Goal: Task Accomplishment & Management: Complete application form

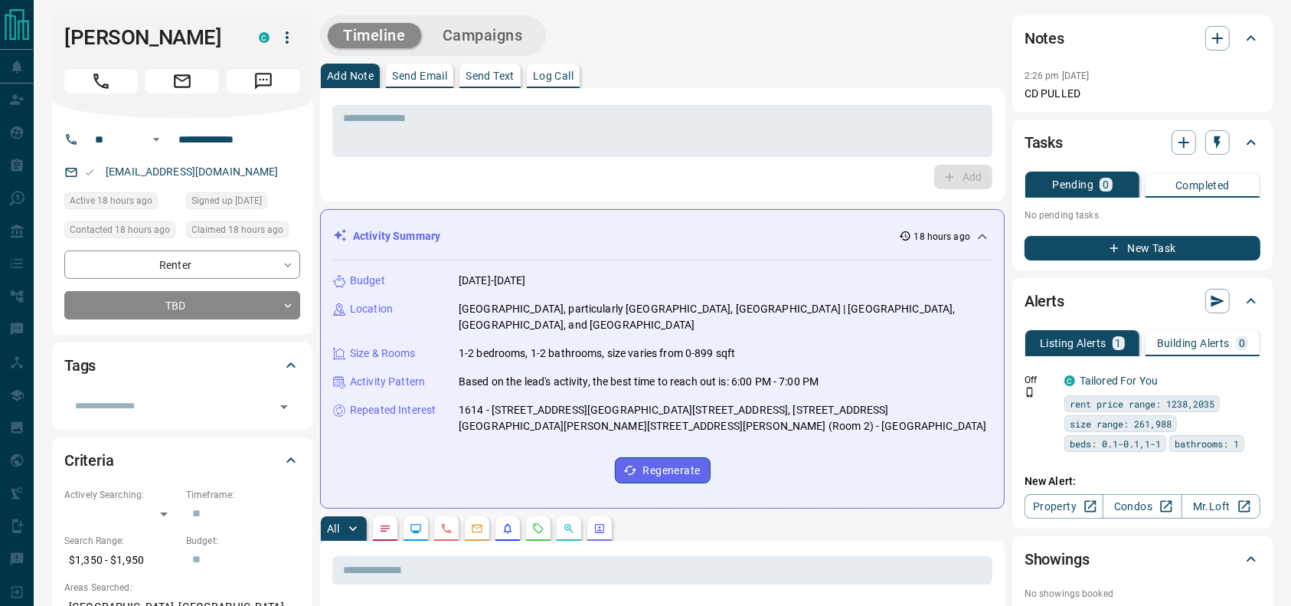
click at [108, 67] on div at bounding box center [182, 78] width 236 height 31
click at [110, 89] on icon "Call" at bounding box center [101, 81] width 20 height 20
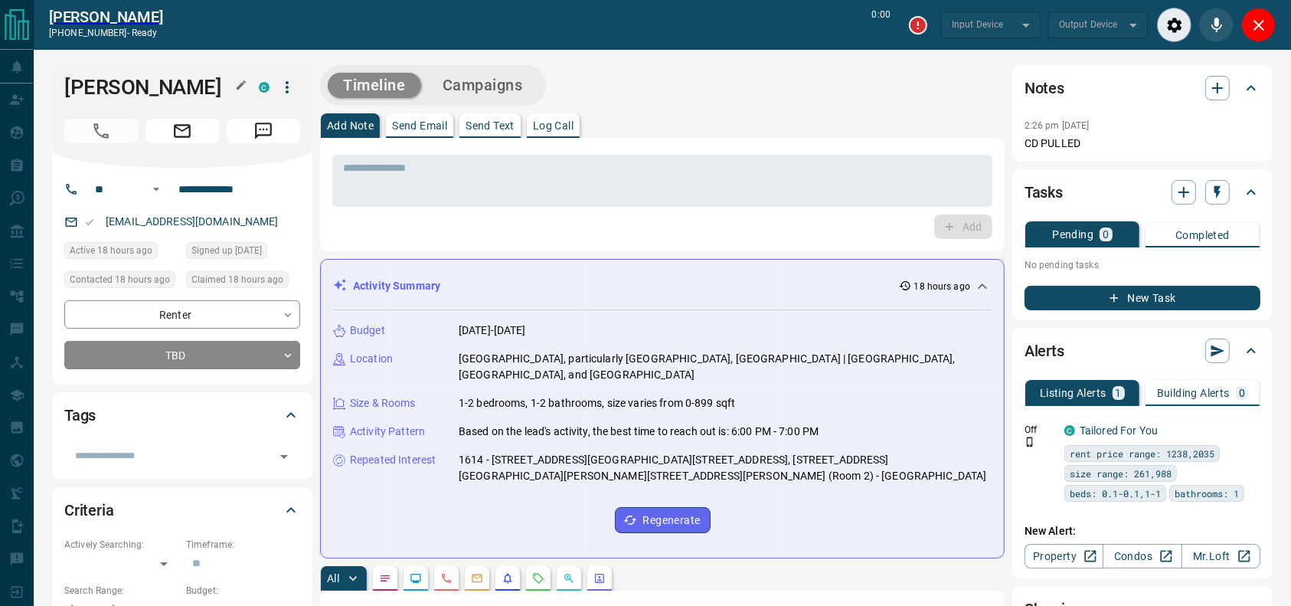
type input "*******"
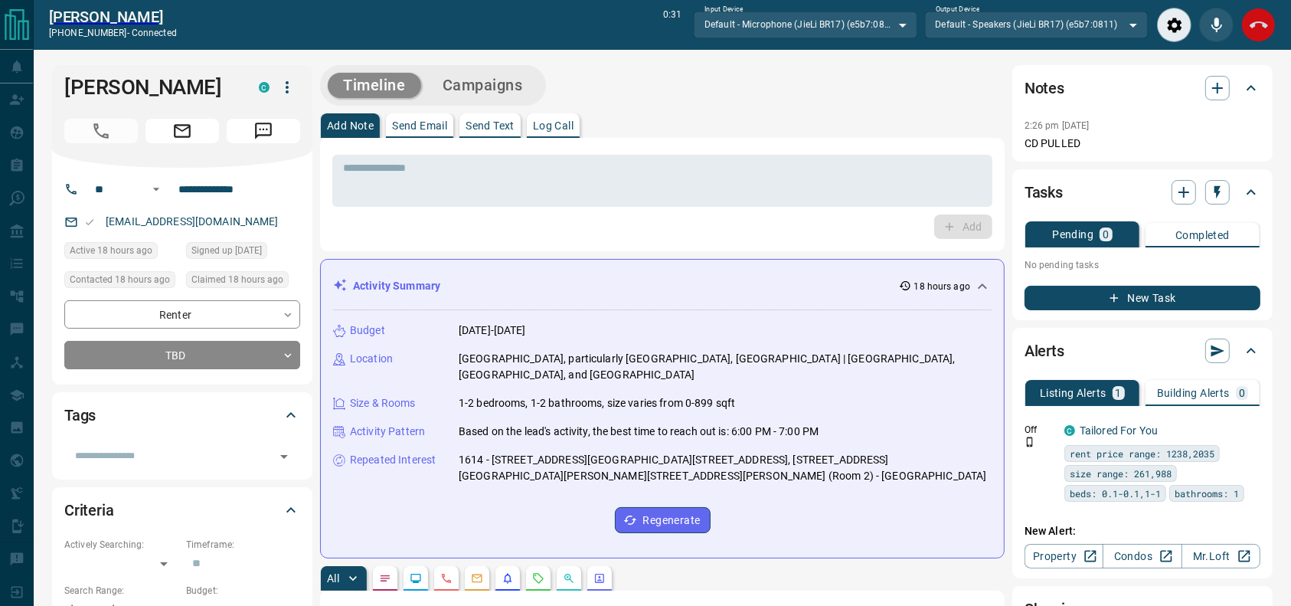
click at [1272, 21] on button "End Call" at bounding box center [1258, 25] width 34 height 34
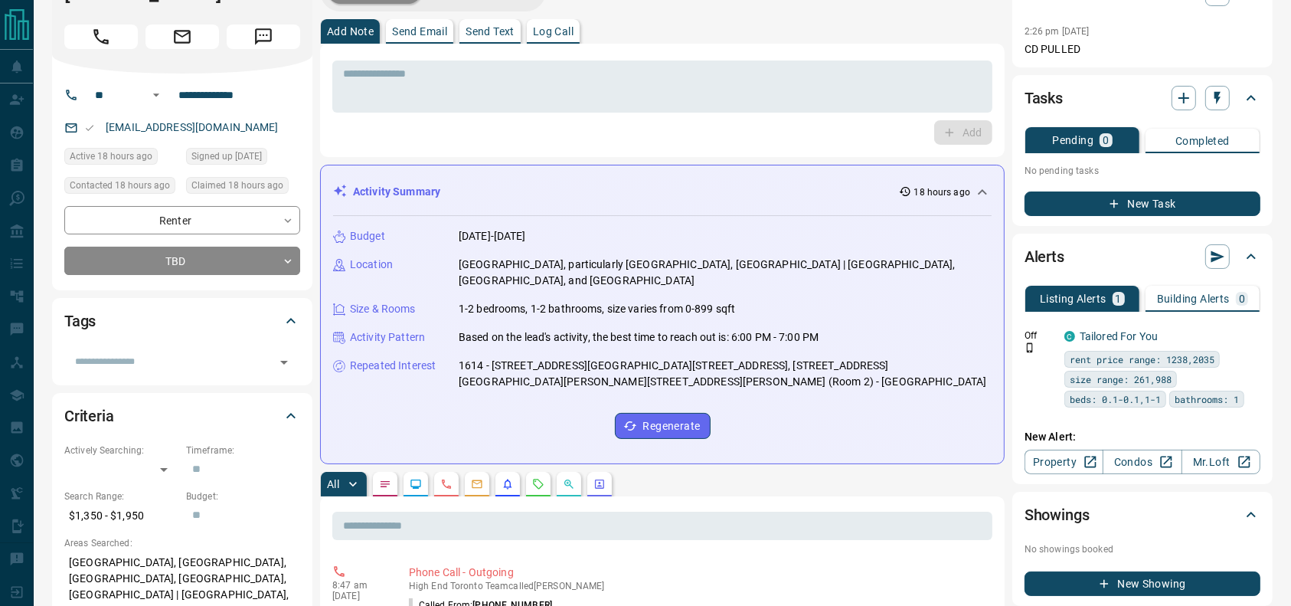
scroll to position [42, 0]
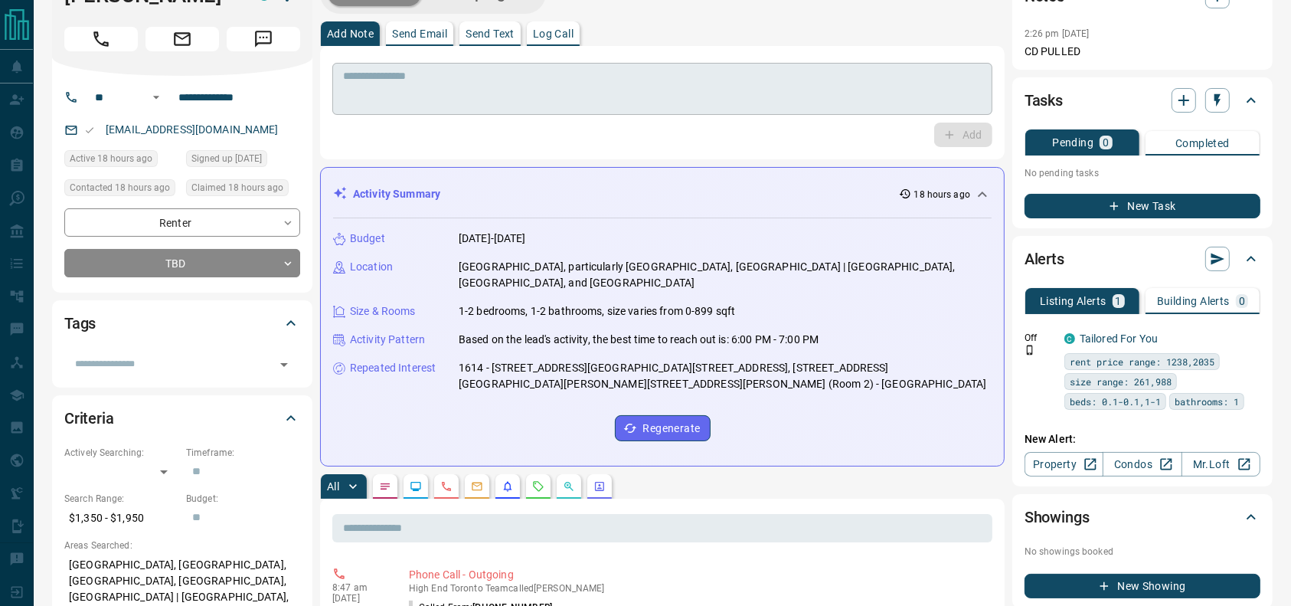
click at [426, 90] on textarea at bounding box center [662, 89] width 638 height 39
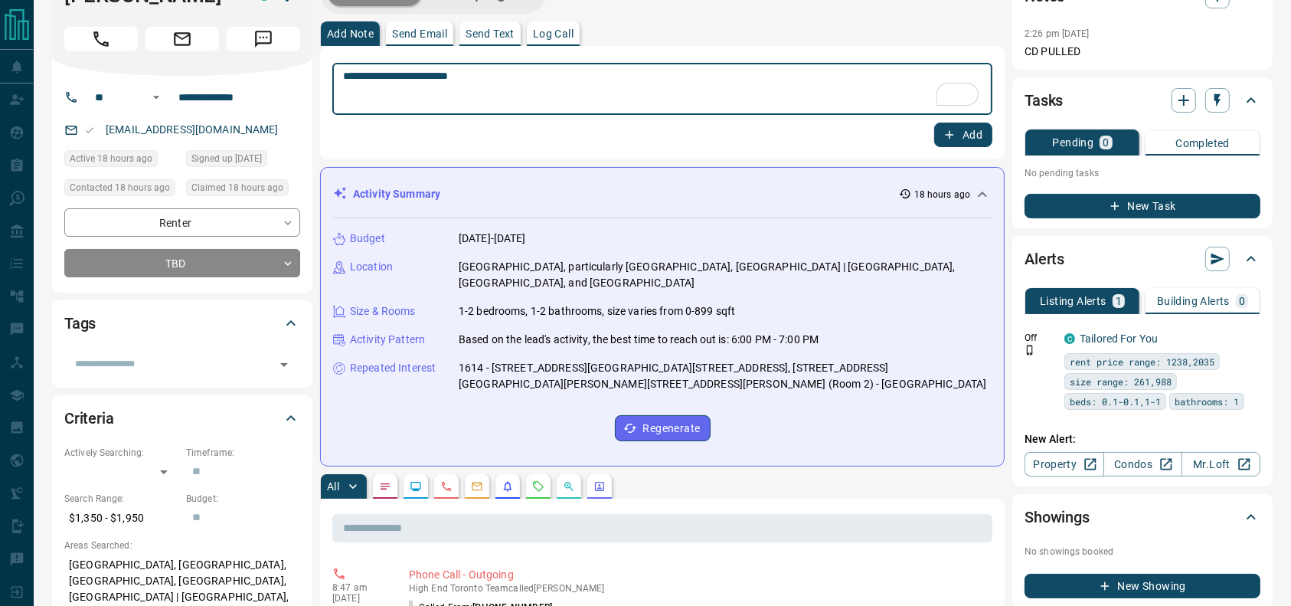
type textarea "**********"
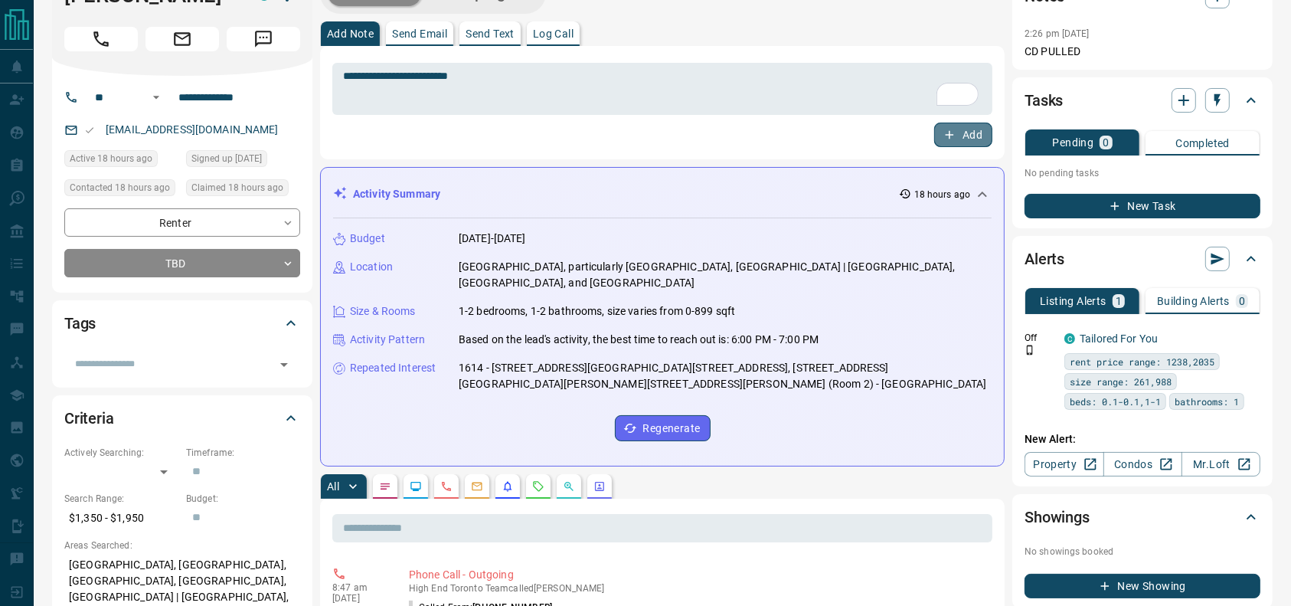
click at [955, 130] on icon "button" at bounding box center [949, 135] width 14 height 14
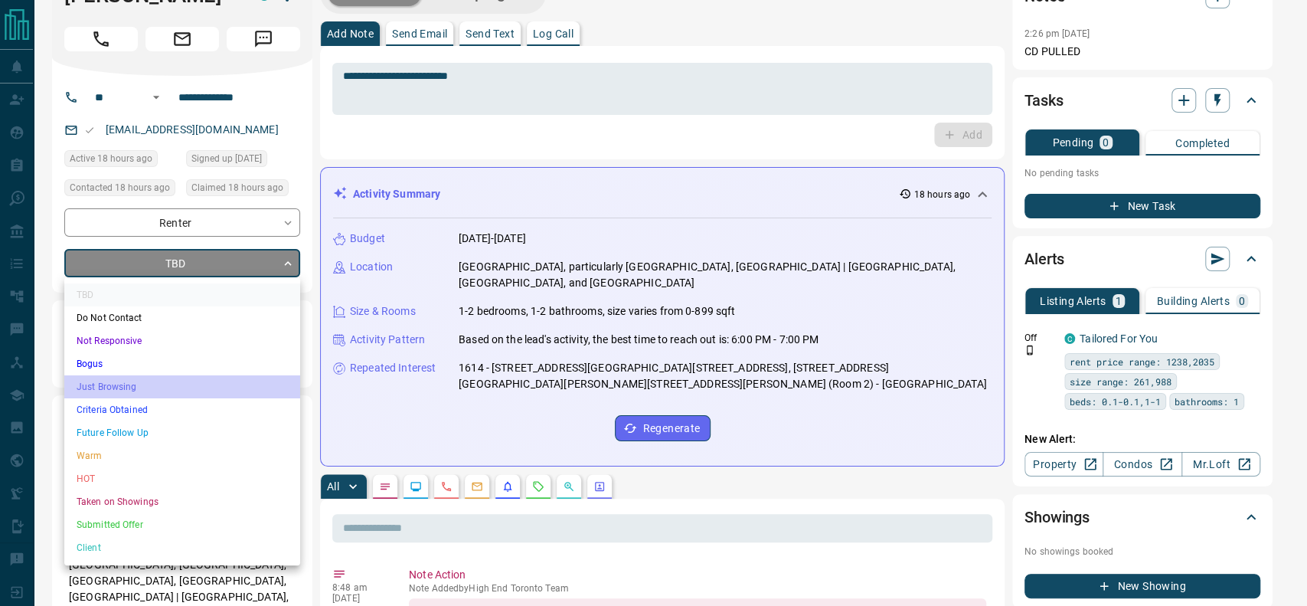
click at [128, 392] on li "Just Browsing" at bounding box center [182, 386] width 236 height 23
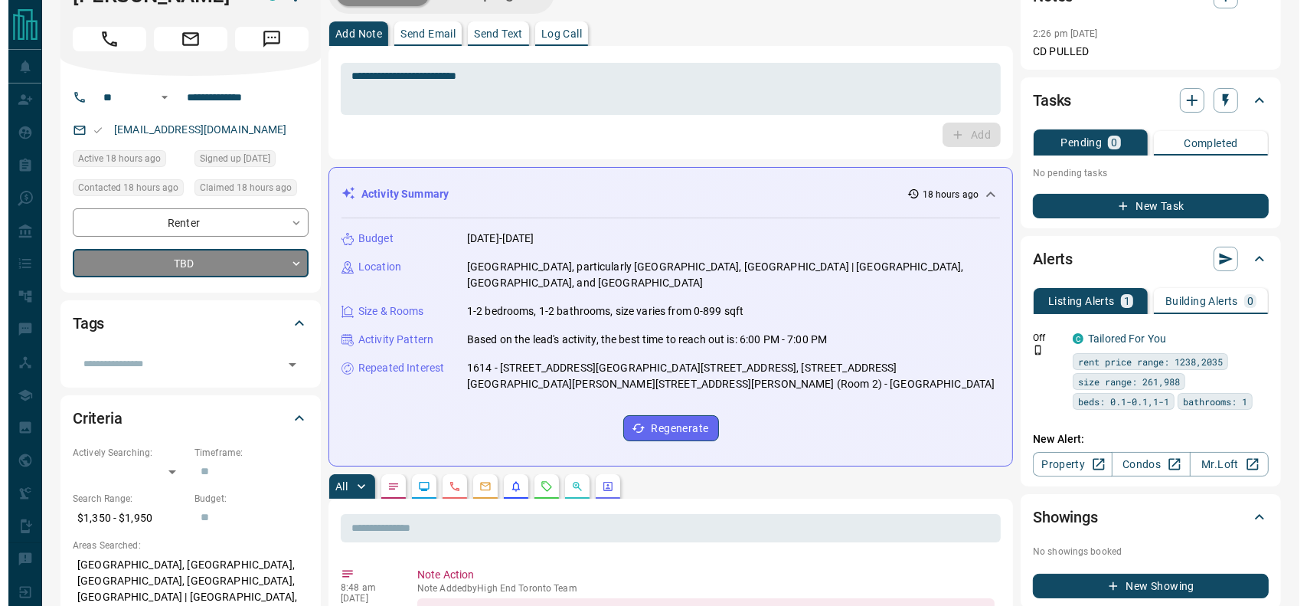
scroll to position [0, 0]
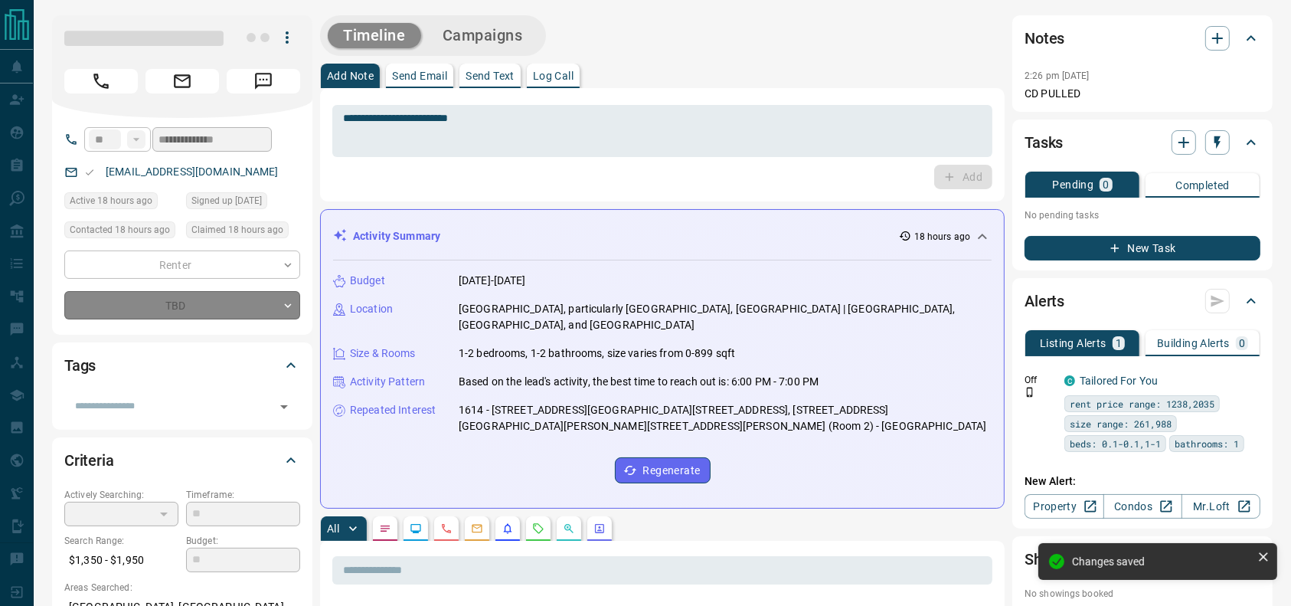
type input "*"
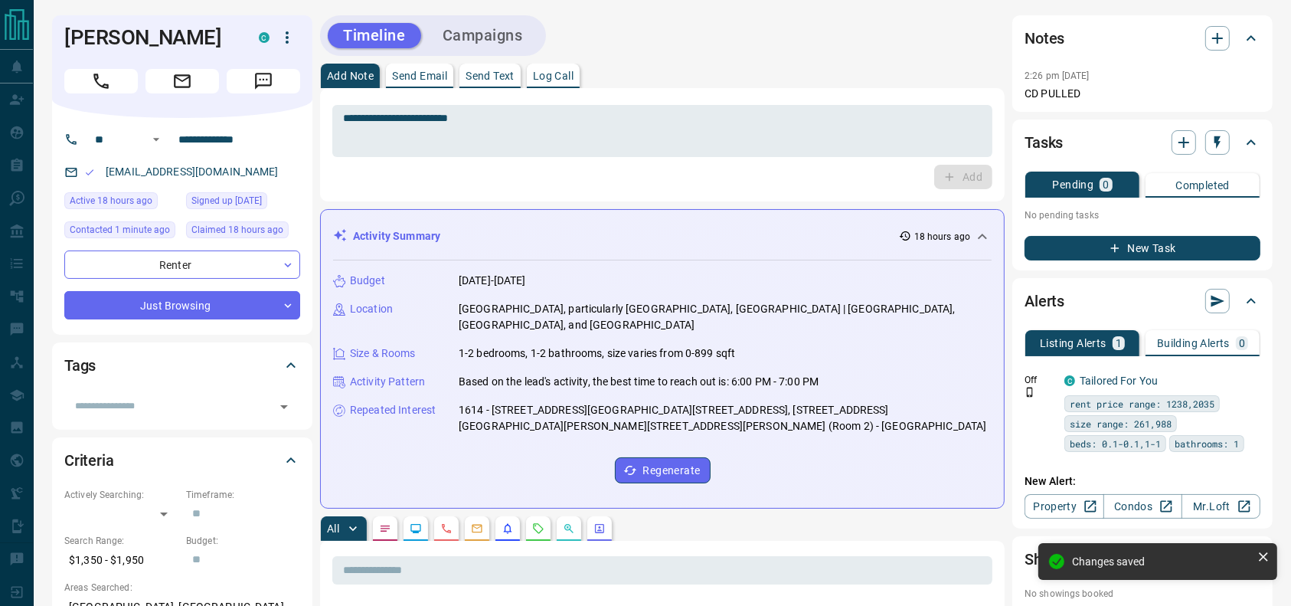
click at [487, 28] on button "Campaigns" at bounding box center [482, 35] width 111 height 25
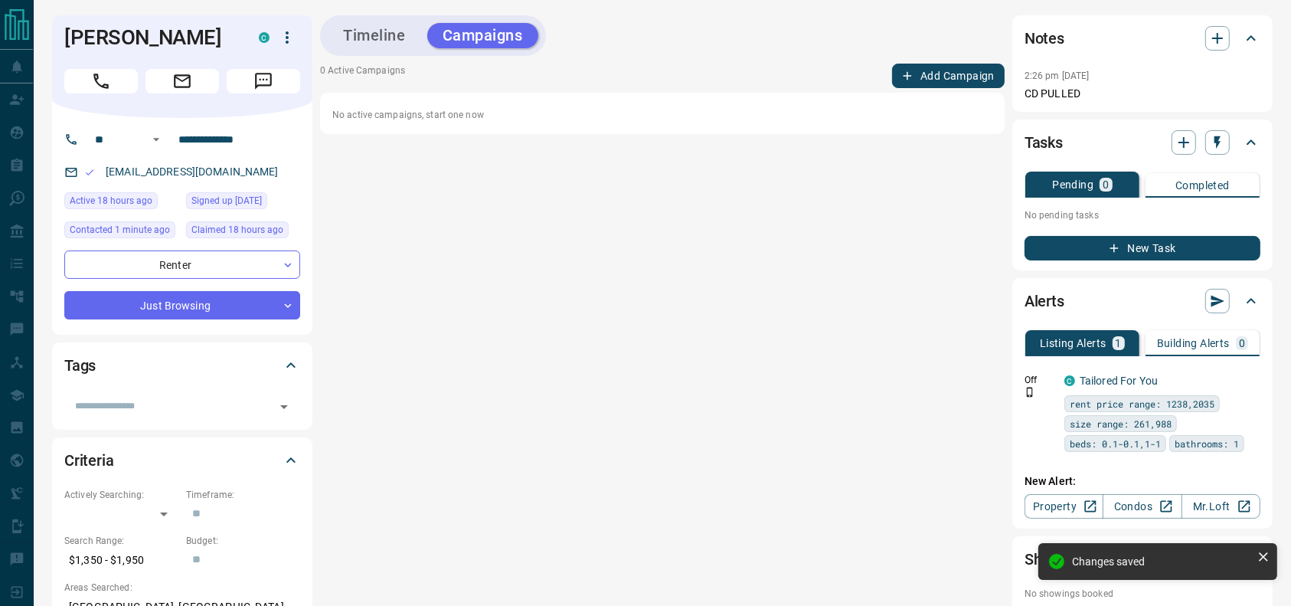
click at [925, 60] on div "Timeline Campaigns 0 Active Campaigns Add Campaign No active campaigns, start o…" at bounding box center [662, 332] width 684 height 635
click at [915, 76] on button "Add Campaign" at bounding box center [948, 76] width 113 height 24
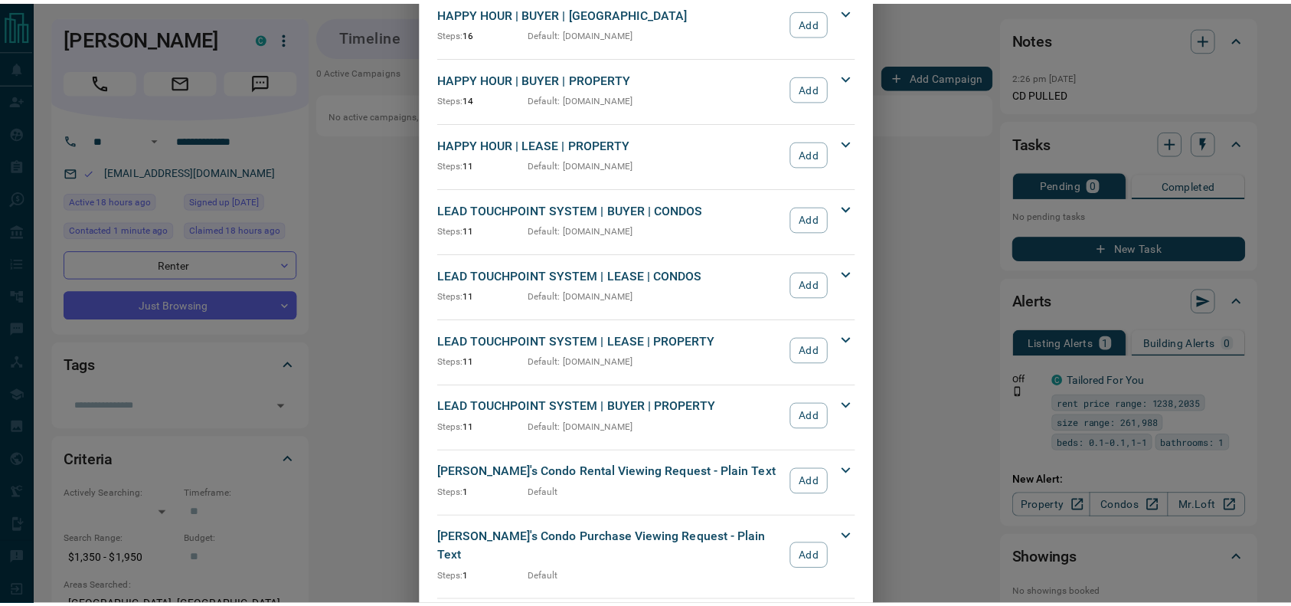
scroll to position [340, 0]
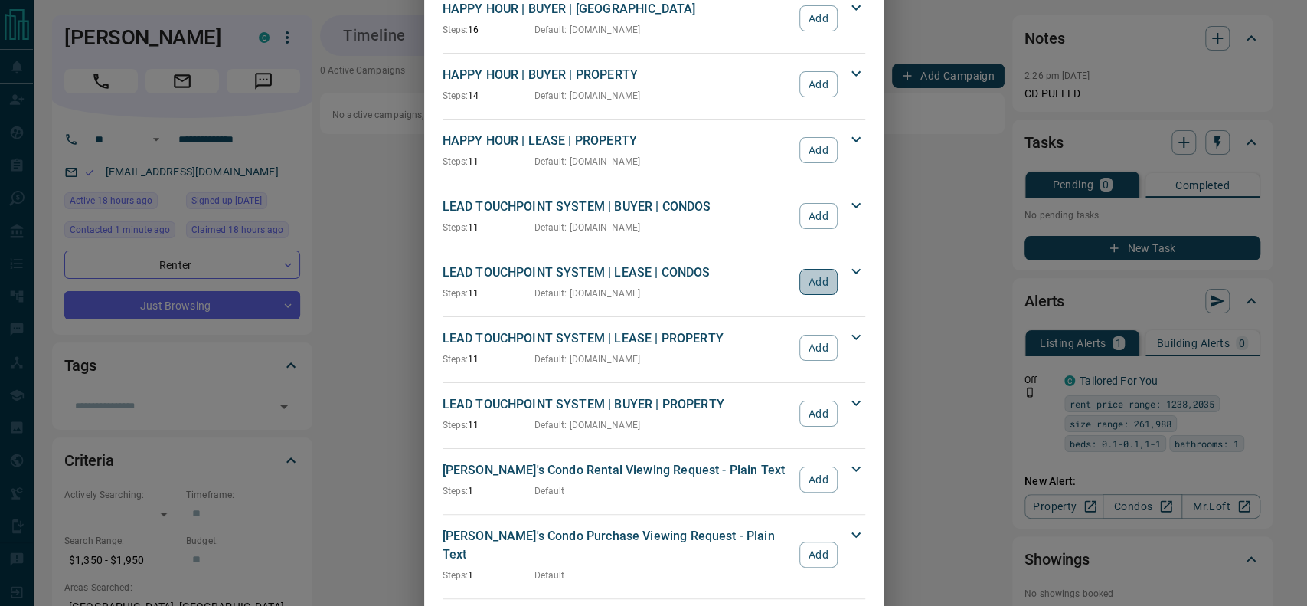
click at [804, 275] on button "Add" at bounding box center [818, 282] width 38 height 26
